Goal: Participate in discussion: Engage in conversation with other users on a specific topic

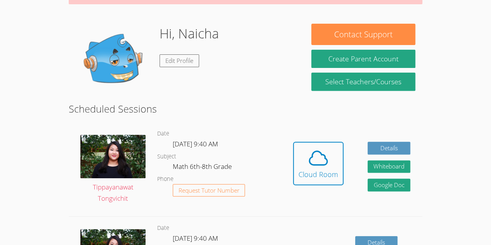
scroll to position [106, 0]
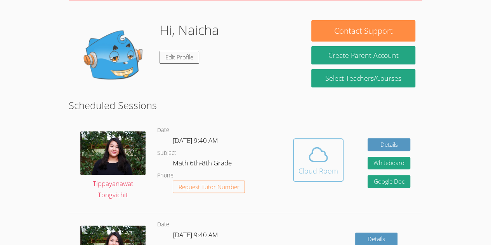
click at [331, 161] on span at bounding box center [318, 155] width 40 height 22
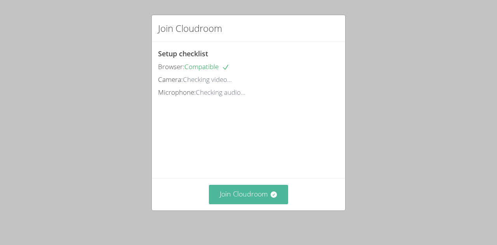
click at [270, 194] on icon at bounding box center [273, 194] width 6 height 6
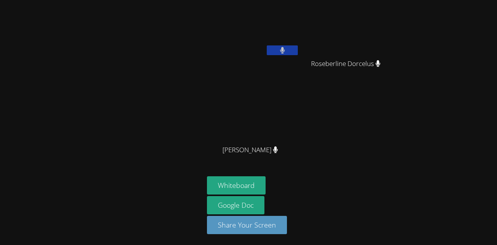
click at [286, 45] on button at bounding box center [282, 50] width 31 height 10
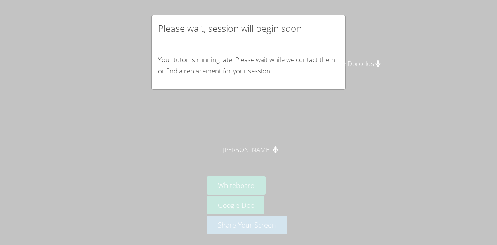
click at [366, 36] on div "Please wait, session will begin soon Your tutor is running late. Please wait wh…" at bounding box center [248, 122] width 497 height 245
click at [331, 144] on div "Please wait, session will begin soon Your tutor is running late. Please wait wh…" at bounding box center [248, 122] width 497 height 245
click at [396, 34] on div "Please wait, session will begin soon Your tutor is running late. Please wait wh…" at bounding box center [248, 122] width 497 height 245
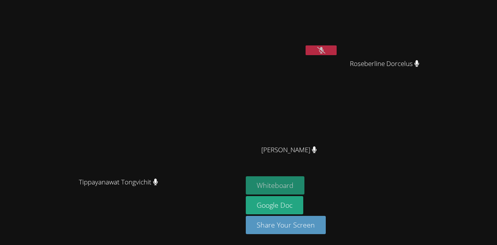
click at [304, 186] on button "Whiteboard" at bounding box center [275, 185] width 59 height 18
click at [336, 49] on button at bounding box center [320, 50] width 31 height 10
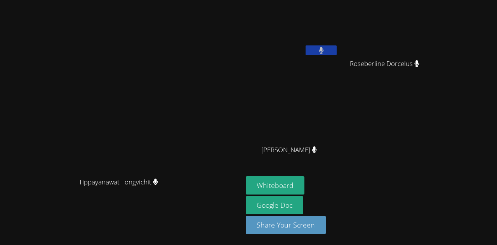
click at [336, 48] on button at bounding box center [320, 50] width 31 height 10
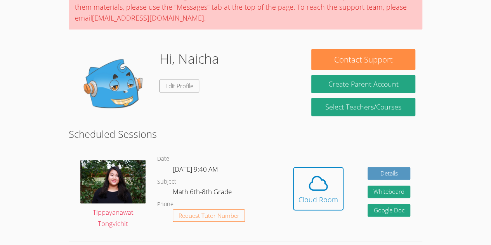
scroll to position [80, 0]
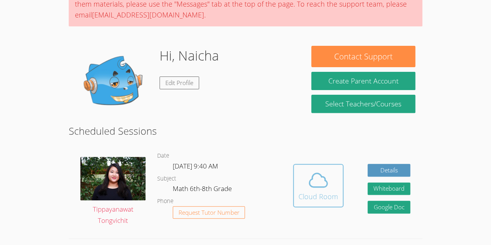
click at [323, 184] on icon at bounding box center [318, 180] width 22 height 22
click at [8, 102] on body "Home Programs Sessions Tutors Messages Billing Logout Naicha Successfully authe…" at bounding box center [245, 42] width 491 height 245
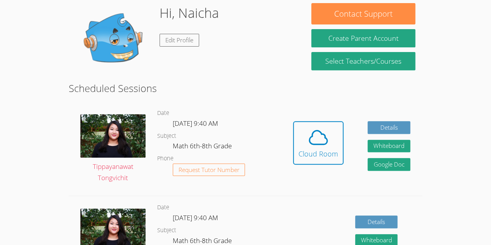
scroll to position [0, 0]
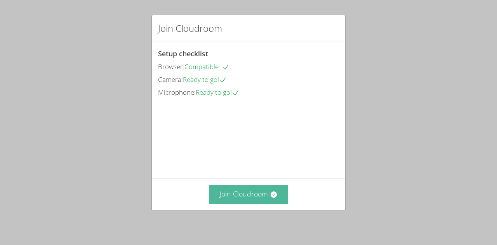
click at [258, 200] on button "Join Cloudroom" at bounding box center [249, 194] width 80 height 19
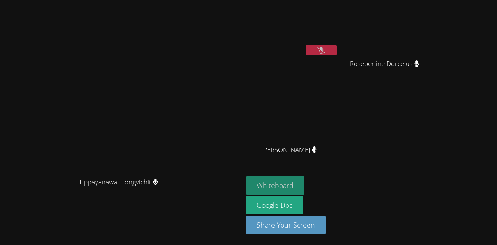
click at [304, 188] on button "Whiteboard" at bounding box center [275, 185] width 59 height 18
click at [336, 54] on button at bounding box center [320, 50] width 31 height 10
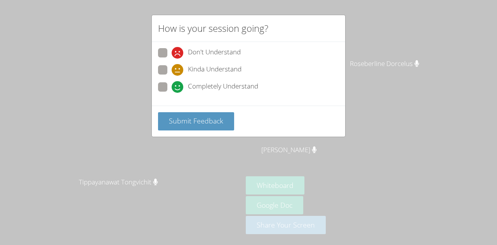
click at [171, 76] on span at bounding box center [171, 76] width 0 height 0
click at [171, 71] on input "Kinda Understand" at bounding box center [174, 68] width 7 height 7
radio input "true"
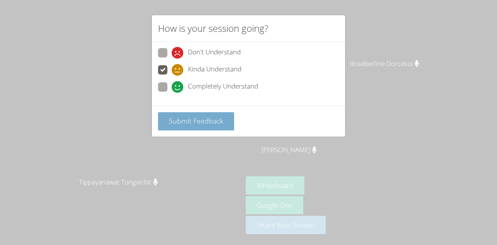
click at [171, 120] on span "Submit Feedback" at bounding box center [196, 120] width 54 height 9
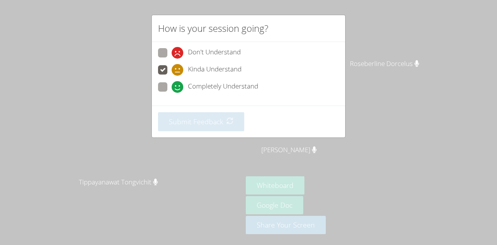
click at [42, 39] on div "How is your session going? Don't Understand Kinda Understand Completely Underst…" at bounding box center [248, 122] width 497 height 245
click at [50, 52] on div "How is your session going? Don't Understand Kinda Understand Completely Underst…" at bounding box center [248, 122] width 497 height 245
click at [52, 51] on div "How is your session going? Don't Understand Kinda Understand Completely Underst…" at bounding box center [248, 122] width 497 height 245
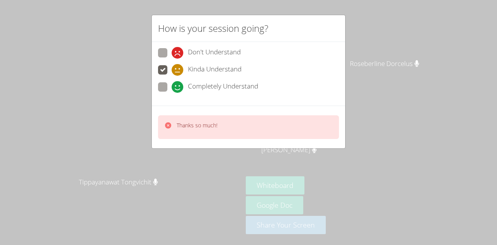
click at [86, 63] on div "How is your session going? Don't Understand Kinda Understand Completely Underst…" at bounding box center [248, 122] width 497 height 245
click at [86, 64] on div "How is your session going? Don't Understand Kinda Understand Completely Underst…" at bounding box center [248, 122] width 497 height 245
click at [83, 75] on div "How is your session going? Don't Understand Kinda Understand Completely Underst…" at bounding box center [248, 122] width 497 height 245
click at [85, 75] on div "How is your session going? Don't Understand Kinda Understand Completely Underst…" at bounding box center [248, 122] width 497 height 245
click at [76, 67] on div "How is your session going? Don't Understand Kinda Understand Completely Underst…" at bounding box center [248, 122] width 497 height 245
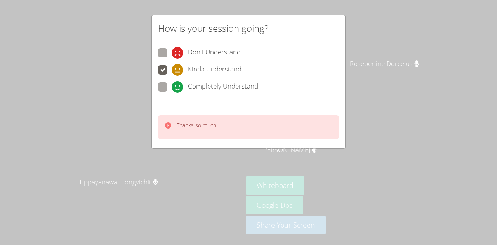
click at [79, 59] on div "How is your session going? Don't Understand Kinda Understand Completely Underst…" at bounding box center [248, 122] width 497 height 245
click at [80, 60] on div "How is your session going? Don't Understand Kinda Understand Completely Underst…" at bounding box center [248, 122] width 497 height 245
